Goal: Navigation & Orientation: Find specific page/section

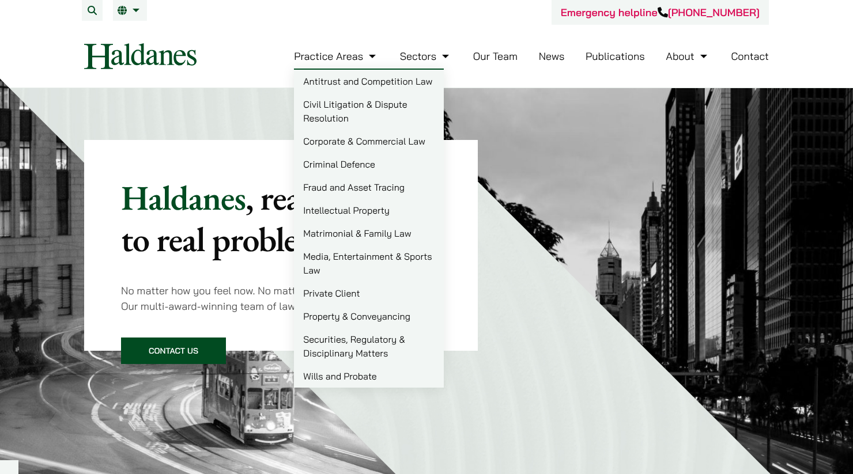
click at [352, 149] on link "Corporate & Commercial Law" at bounding box center [369, 141] width 150 height 23
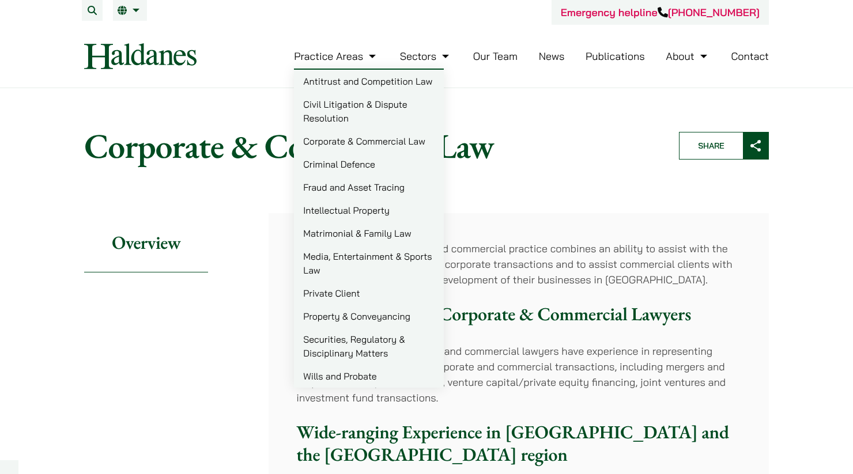
click at [359, 101] on link "Civil Litigation & Dispute Resolution" at bounding box center [369, 111] width 150 height 37
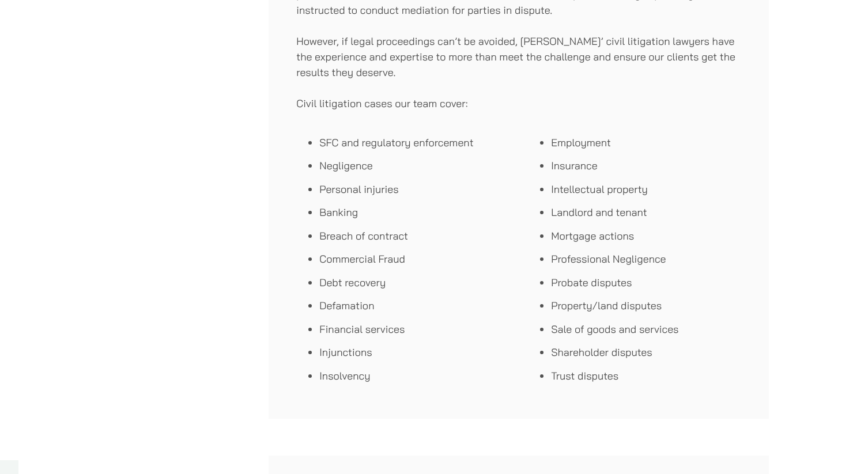
scroll to position [677, 0]
